Goal: Find specific page/section: Find specific page/section

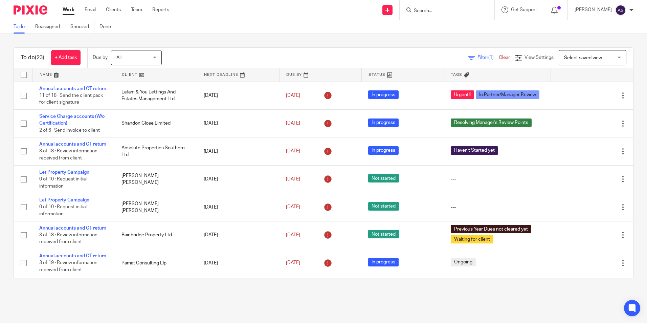
click at [431, 10] on input "Search" at bounding box center [443, 11] width 61 height 6
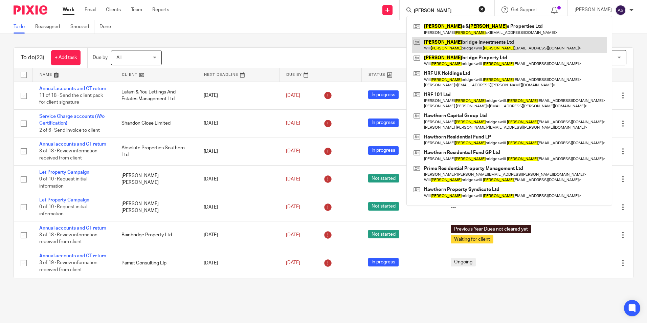
type input "bain"
click at [449, 46] on link at bounding box center [509, 45] width 195 height 16
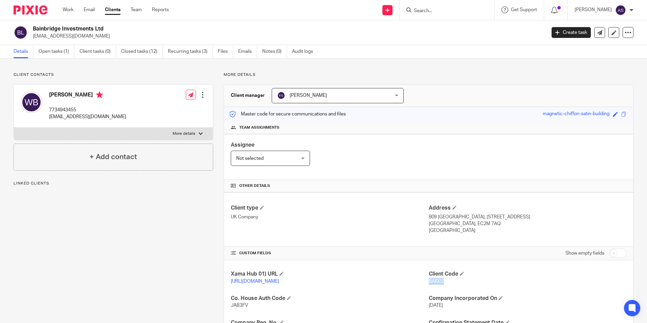
drag, startPoint x: 425, startPoint y: 280, endPoint x: 441, endPoint y: 280, distance: 15.9
click at [441, 280] on p "BAI002" at bounding box center [526, 281] width 197 height 7
copy span "BAI002"
click at [470, 283] on p "BAI002" at bounding box center [526, 281] width 197 height 7
click at [75, 28] on h2 "Bainbridge Investments Ltd" at bounding box center [236, 28] width 406 height 7
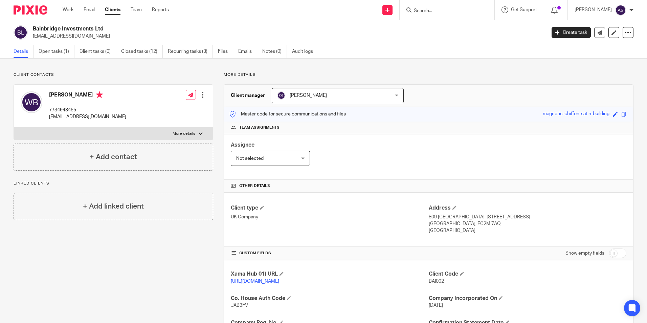
click at [75, 28] on h2 "Bainbridge Investments Ltd" at bounding box center [236, 28] width 406 height 7
copy div "Bainbridge Investments Ltd"
drag, startPoint x: 356, startPoint y: 55, endPoint x: 511, endPoint y: 3, distance: 163.4
click at [356, 55] on div "Details Open tasks (1) Client tasks (0) Closed tasks (12) Recurring tasks (3) F…" at bounding box center [323, 52] width 647 height 14
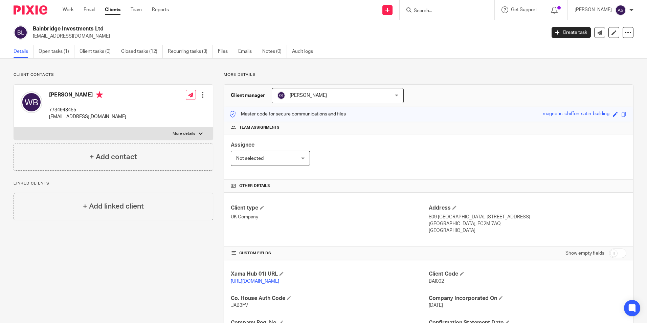
click at [33, 9] on img at bounding box center [31, 9] width 34 height 9
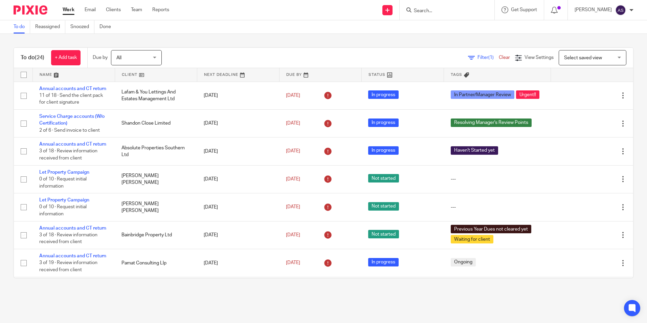
click at [445, 14] on input "Search" at bounding box center [443, 11] width 61 height 6
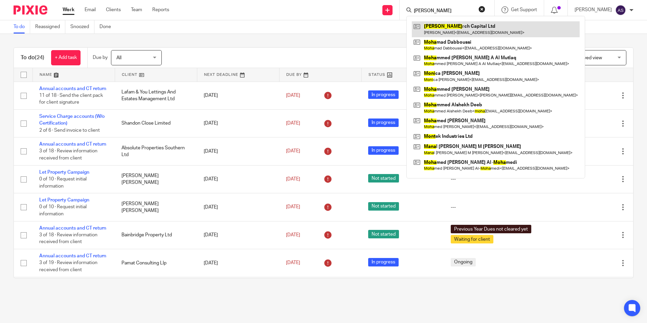
type input "mona"
click at [454, 28] on link at bounding box center [496, 29] width 168 height 16
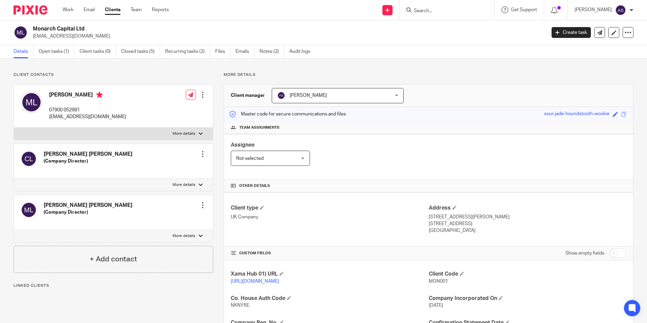
scroll to position [68, 0]
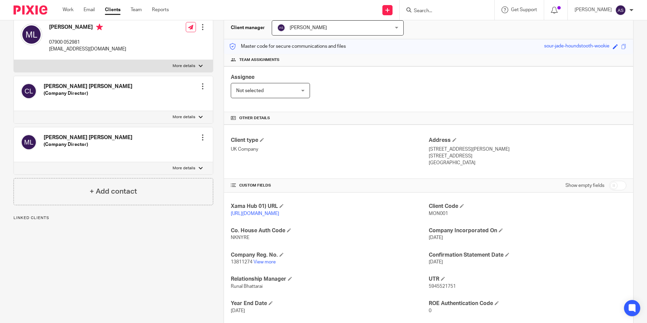
drag, startPoint x: 445, startPoint y: 212, endPoint x: 417, endPoint y: 214, distance: 28.8
click at [417, 214] on div "Xama Hub 01) URL https://platform.xamatech.com/portal/crm/clients/bc4bd990-5138…" at bounding box center [428, 270] width 409 height 156
drag, startPoint x: 417, startPoint y: 214, endPoint x: 422, endPoint y: 219, distance: 7.4
click at [419, 217] on p "https://platform.xamatech.com/portal/crm/clients/bc4bd990-5138-11ee-8e94-cdd41d…" at bounding box center [329, 213] width 197 height 7
drag, startPoint x: 445, startPoint y: 213, endPoint x: 426, endPoint y: 213, distance: 18.9
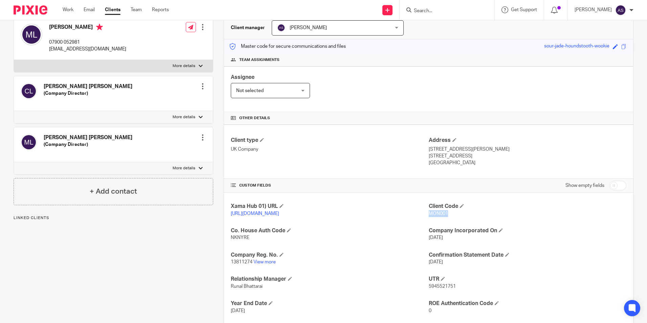
click at [428, 213] on p "MON001" at bounding box center [526, 213] width 197 height 7
copy span "MON001"
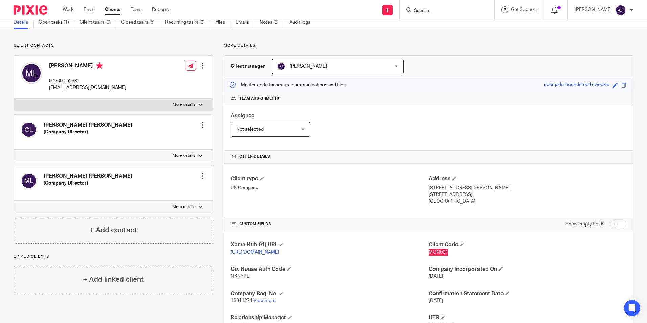
scroll to position [0, 0]
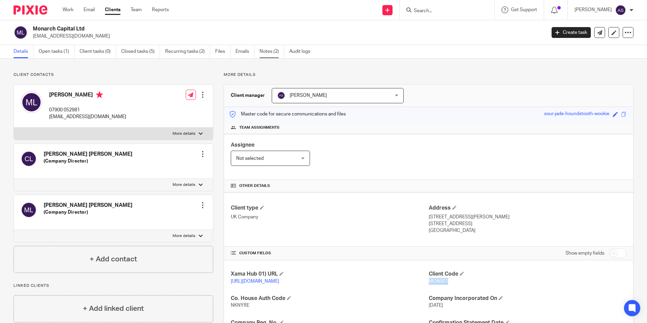
click at [274, 54] on link "Notes (2)" at bounding box center [271, 51] width 25 height 13
click at [57, 48] on link "Open tasks (1)" at bounding box center [57, 51] width 36 height 13
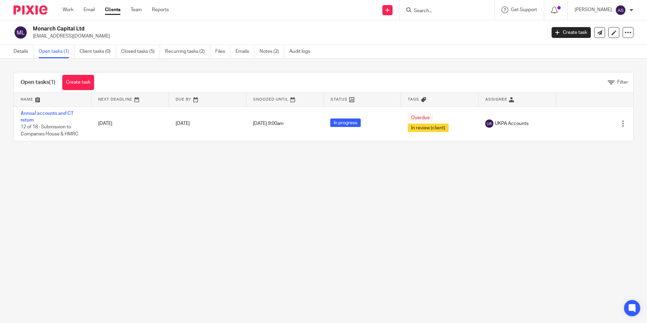
click at [45, 113] on link "Annual accounts and CT return" at bounding box center [47, 116] width 53 height 11
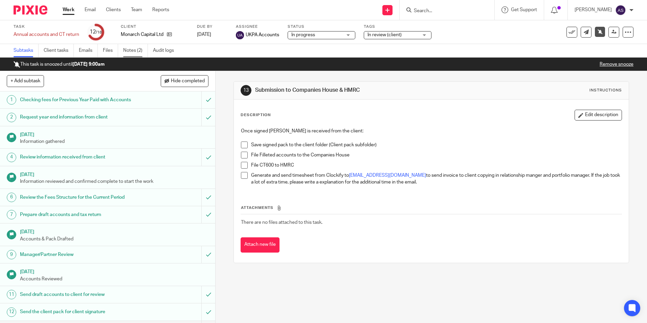
click at [130, 52] on link "Notes (2)" at bounding box center [135, 50] width 25 height 13
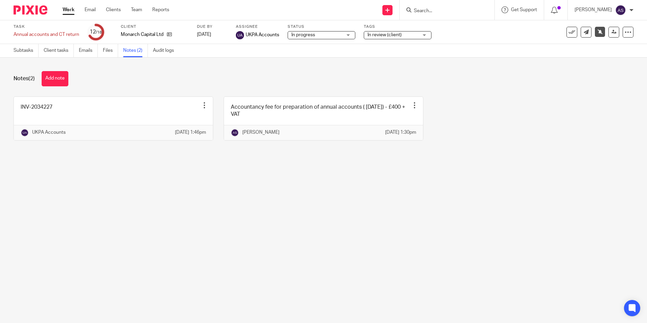
click at [461, 9] on input "Search" at bounding box center [443, 11] width 61 height 6
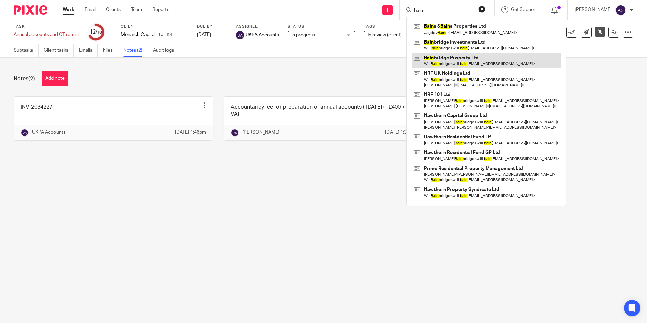
type input "bain"
click at [463, 59] on link at bounding box center [486, 61] width 149 height 16
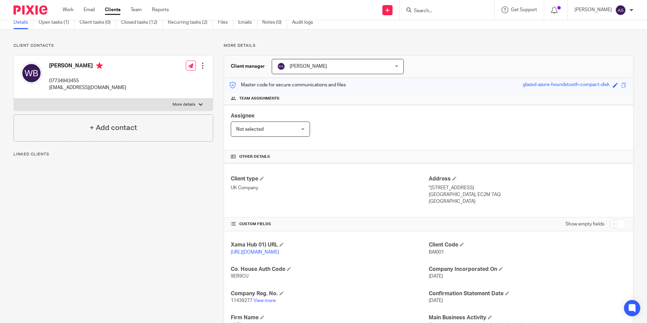
scroll to position [68, 0]
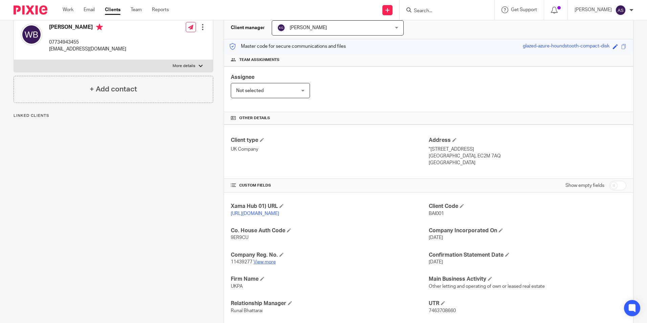
click at [266, 264] on link "View more" at bounding box center [264, 261] width 22 height 5
